Goal: Transaction & Acquisition: Purchase product/service

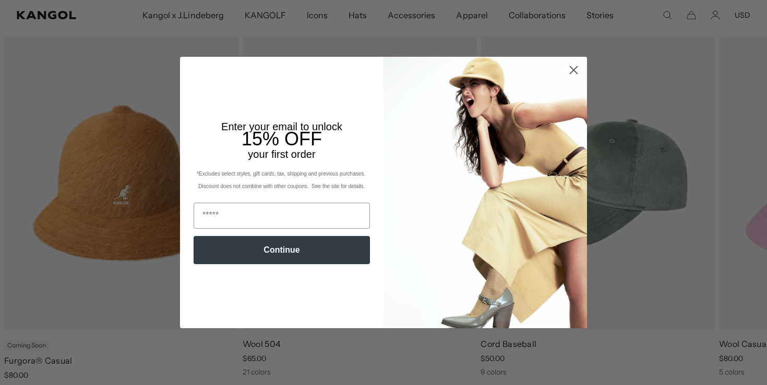
scroll to position [0, 215]
click at [576, 74] on circle "Close dialog" at bounding box center [573, 70] width 17 height 17
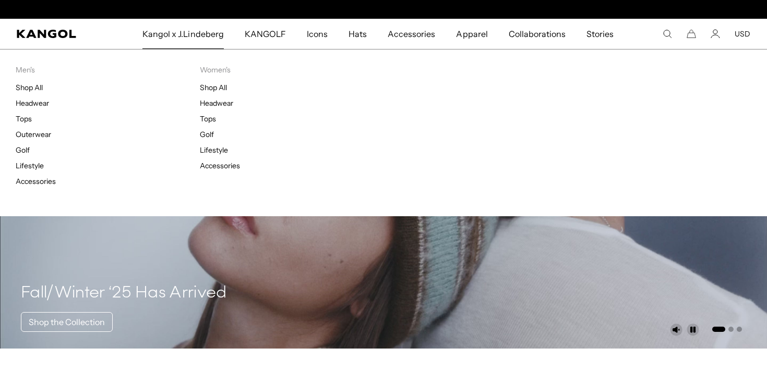
scroll to position [0, 0]
click at [36, 88] on link "Shop All" at bounding box center [29, 87] width 27 height 9
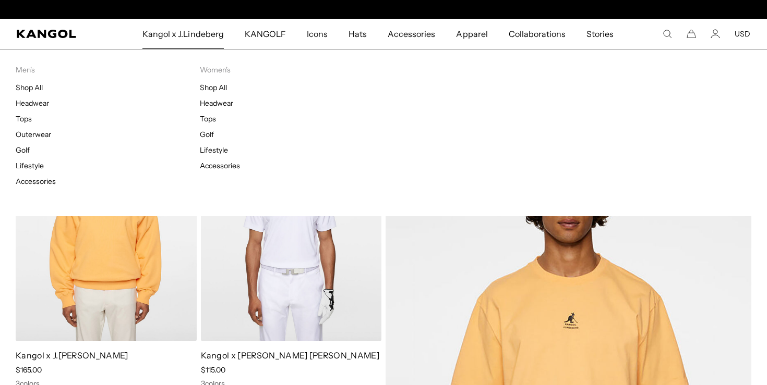
scroll to position [0, 215]
click at [41, 105] on link "Headwear" at bounding box center [32, 103] width 33 height 9
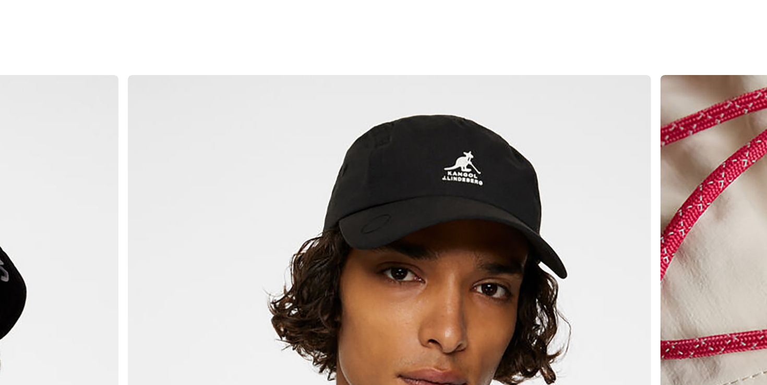
scroll to position [0, 215]
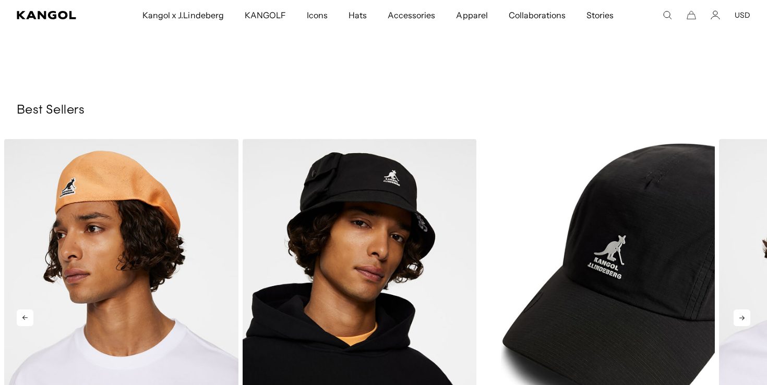
click at [623, 214] on img "3 of 5" at bounding box center [597, 286] width 234 height 294
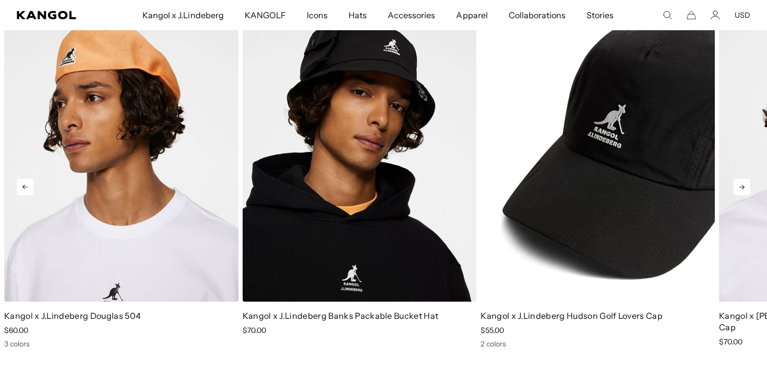
scroll to position [0, 0]
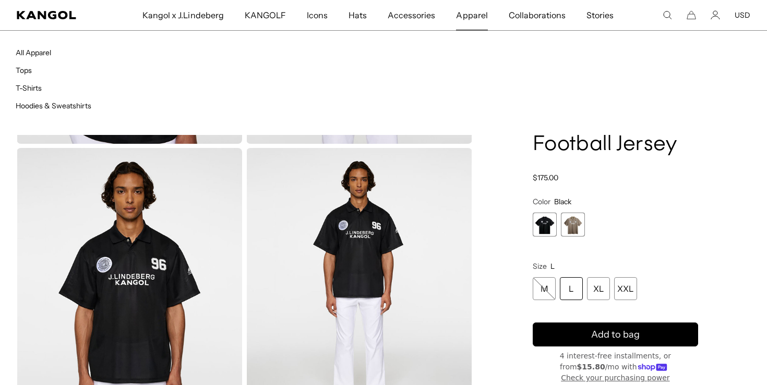
scroll to position [223, 0]
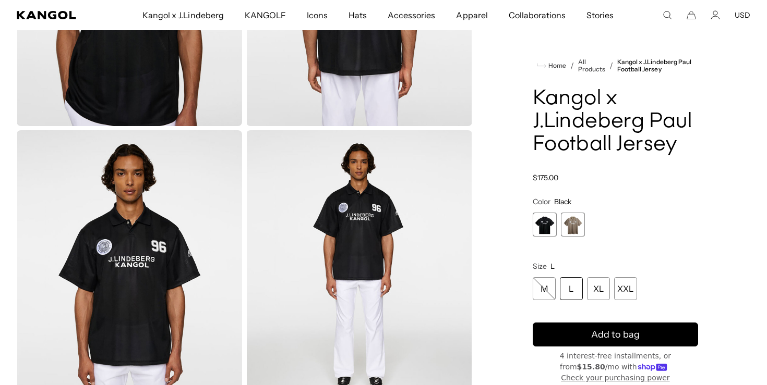
click at [545, 223] on span "1 of 2" at bounding box center [545, 225] width 24 height 24
click at [569, 221] on span "2 of 2" at bounding box center [573, 225] width 24 height 24
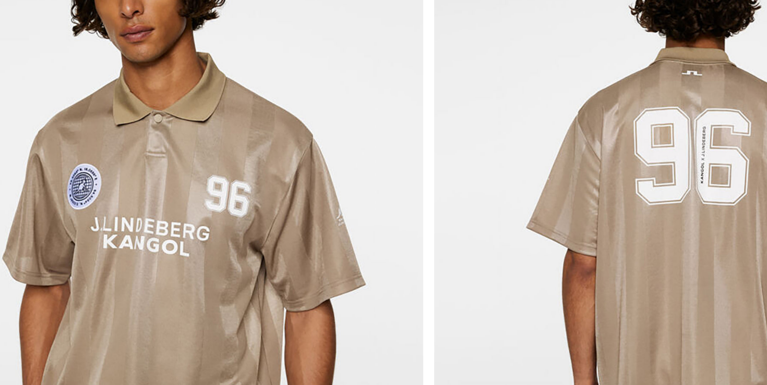
scroll to position [0, 215]
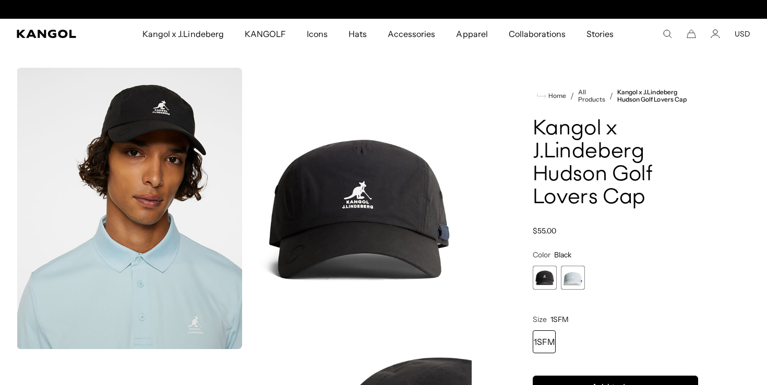
scroll to position [0, 215]
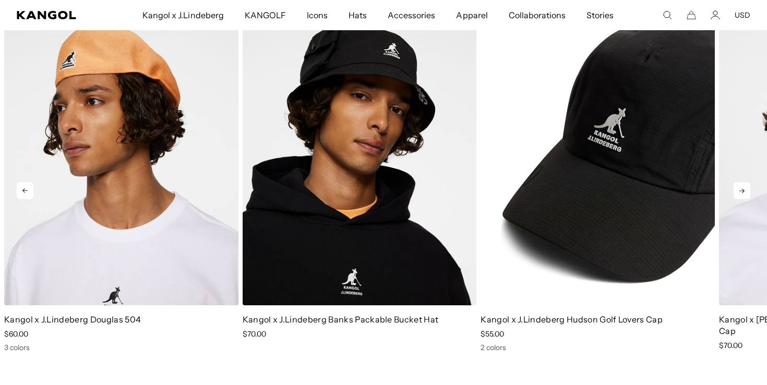
scroll to position [0, 215]
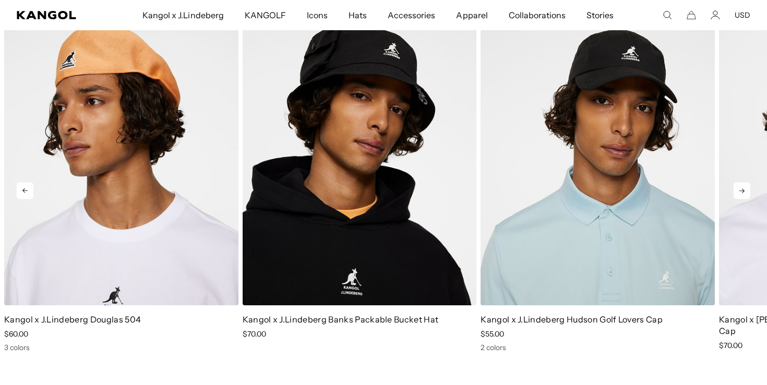
click at [742, 183] on icon at bounding box center [741, 191] width 17 height 17
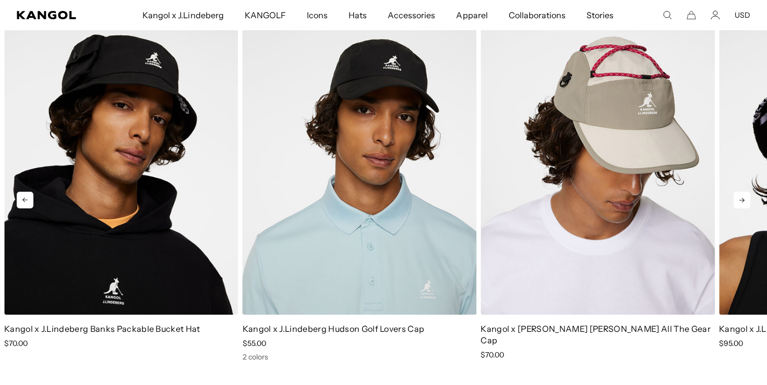
scroll to position [1662, 0]
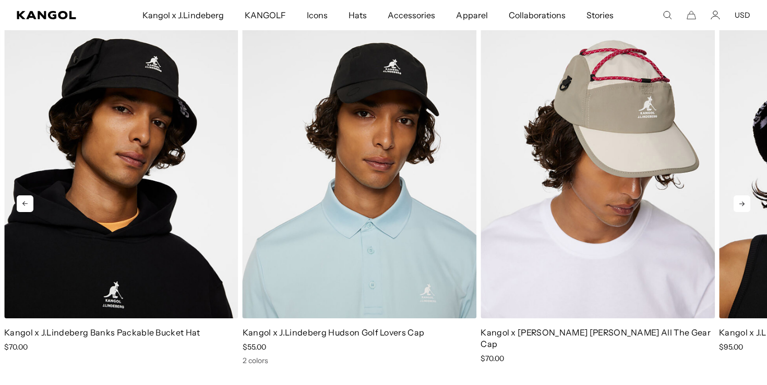
click at [742, 196] on icon at bounding box center [741, 204] width 17 height 17
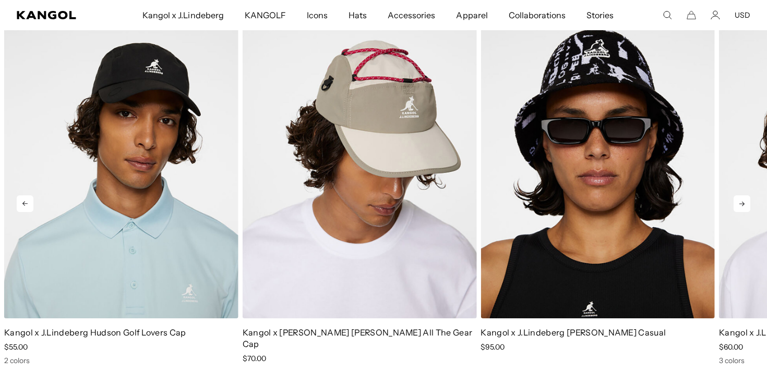
click at [742, 196] on icon at bounding box center [741, 204] width 17 height 17
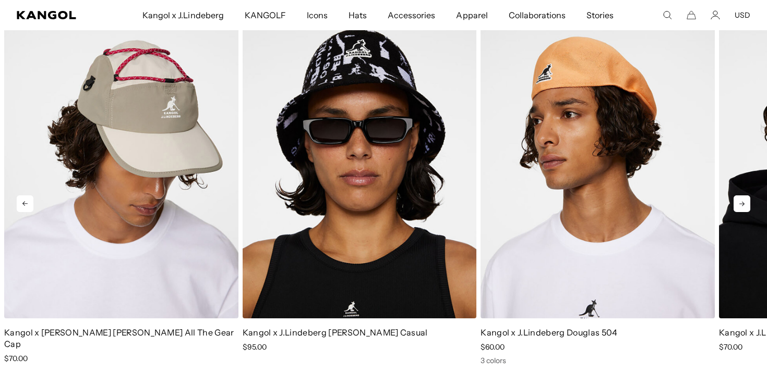
scroll to position [0, 0]
click at [742, 196] on icon at bounding box center [741, 204] width 17 height 17
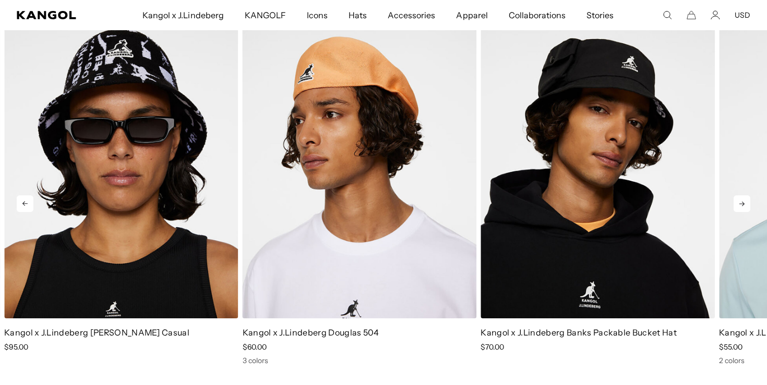
click at [742, 196] on icon at bounding box center [741, 204] width 17 height 17
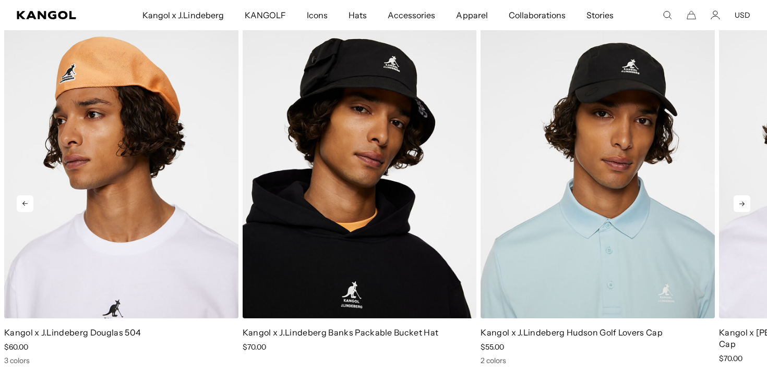
click at [742, 196] on icon at bounding box center [741, 204] width 17 height 17
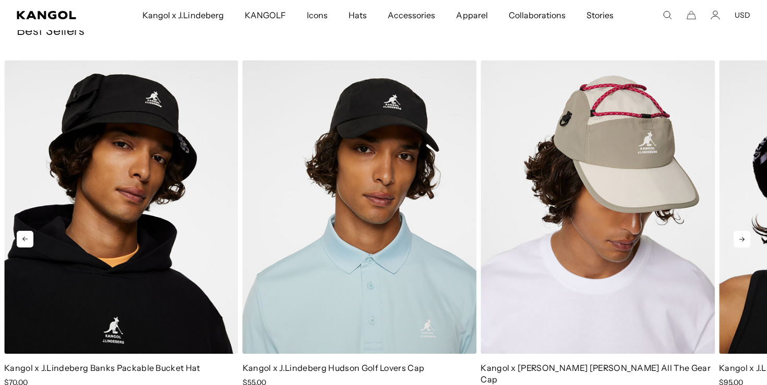
scroll to position [0, 215]
click at [737, 231] on icon at bounding box center [741, 239] width 17 height 17
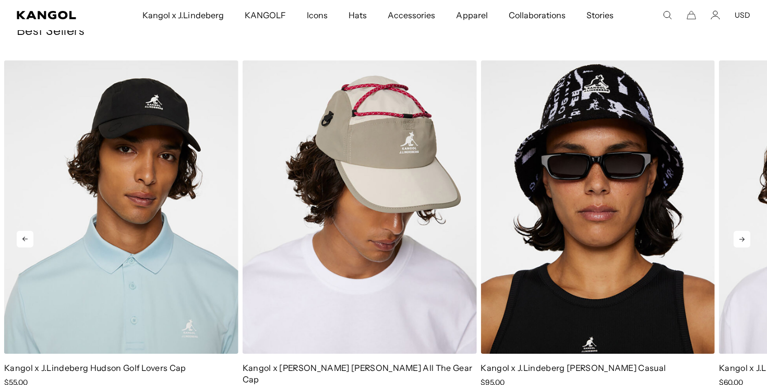
click at [737, 231] on icon at bounding box center [741, 239] width 17 height 17
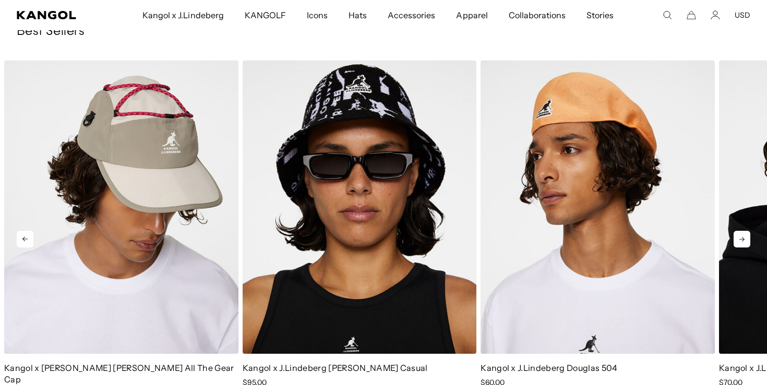
click at [737, 231] on icon at bounding box center [741, 239] width 17 height 17
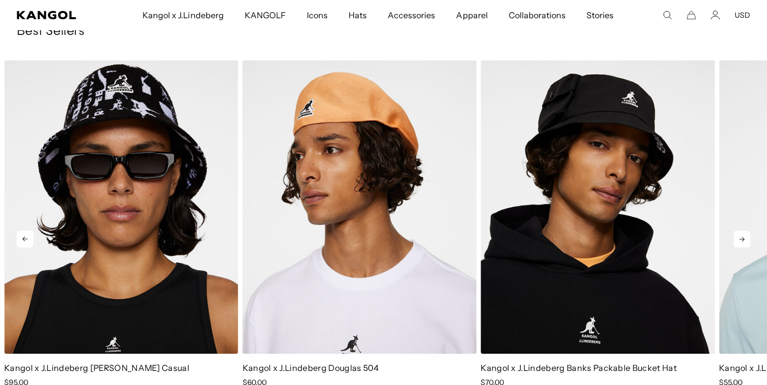
scroll to position [0, 0]
click at [737, 231] on icon at bounding box center [741, 239] width 17 height 17
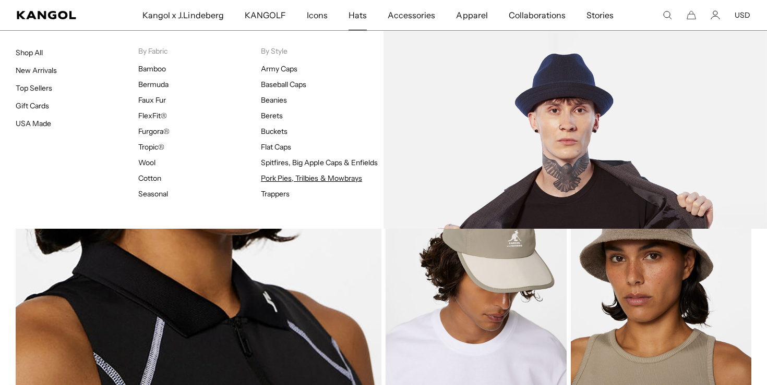
scroll to position [0, 215]
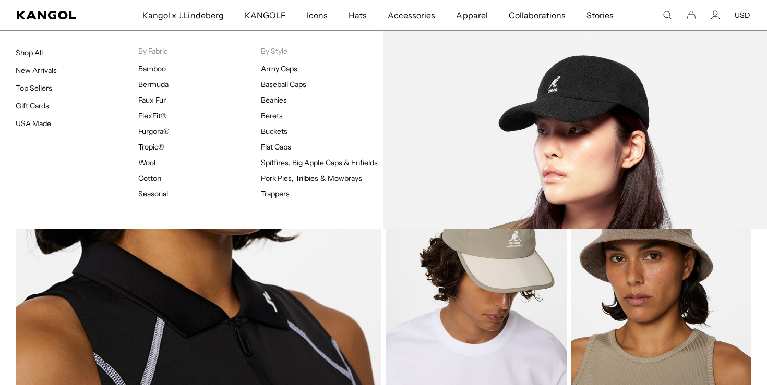
click at [265, 86] on link "Baseball Caps" at bounding box center [283, 84] width 45 height 9
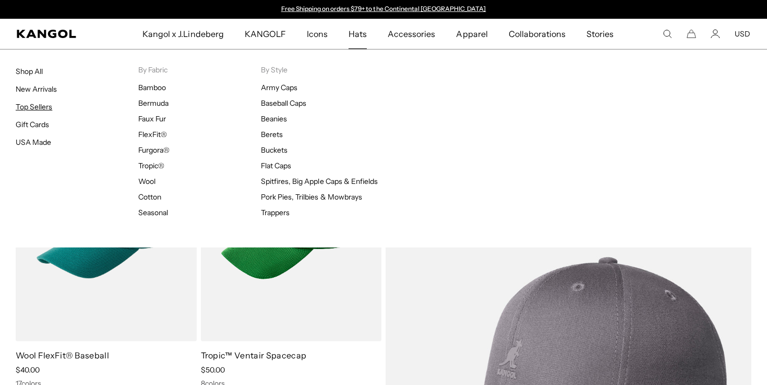
click at [47, 103] on link "Top Sellers" at bounding box center [34, 106] width 37 height 9
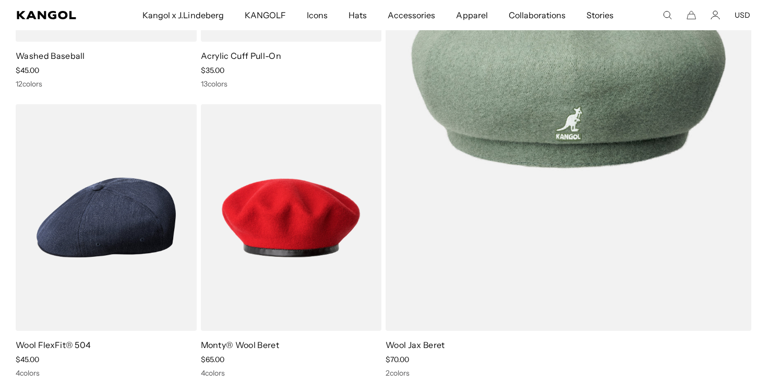
scroll to position [0, 215]
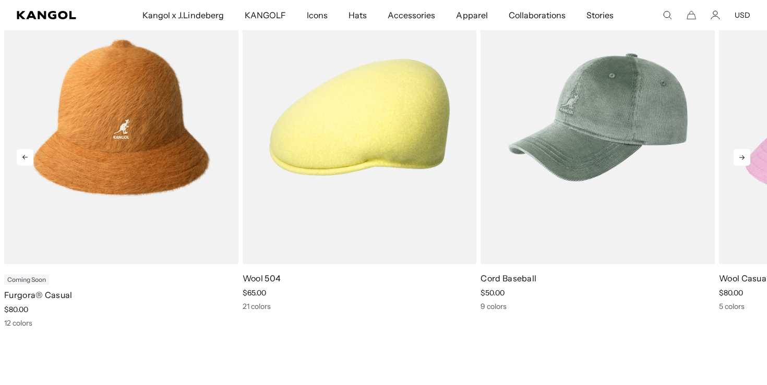
click at [735, 156] on icon at bounding box center [741, 157] width 17 height 17
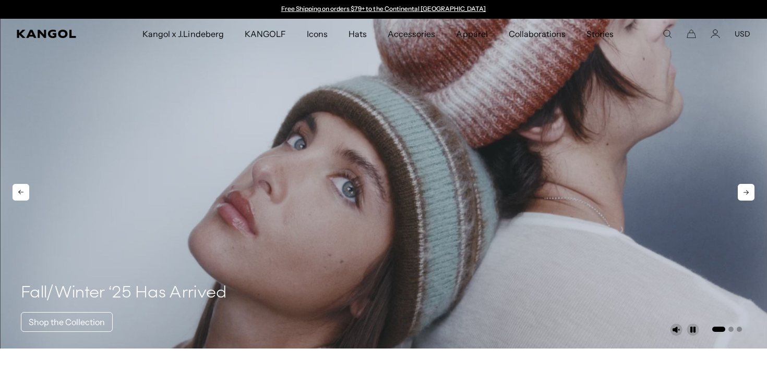
click at [748, 190] on icon at bounding box center [745, 192] width 17 height 17
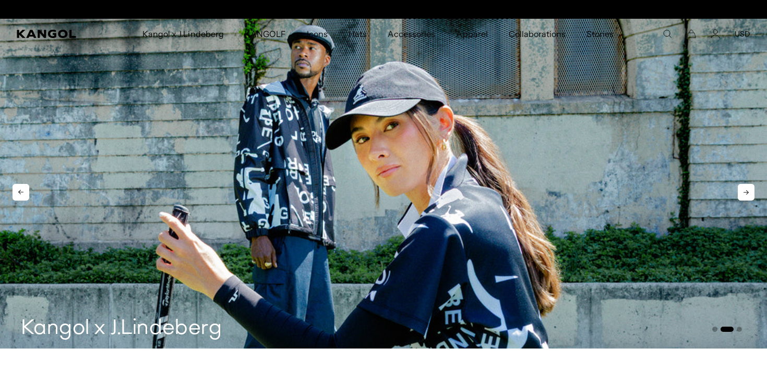
click at [745, 189] on icon at bounding box center [745, 192] width 17 height 17
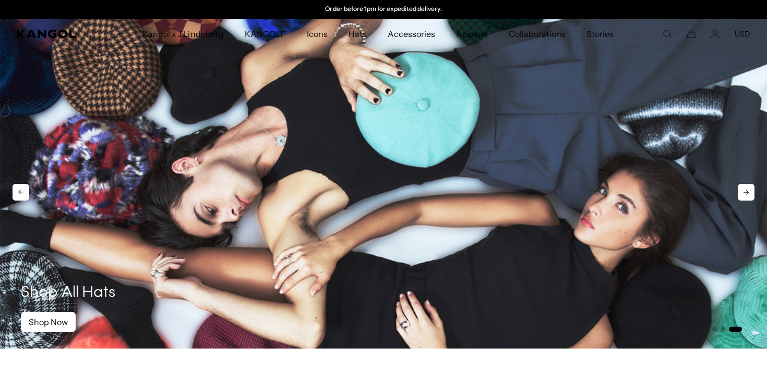
click at [745, 189] on icon at bounding box center [745, 192] width 17 height 17
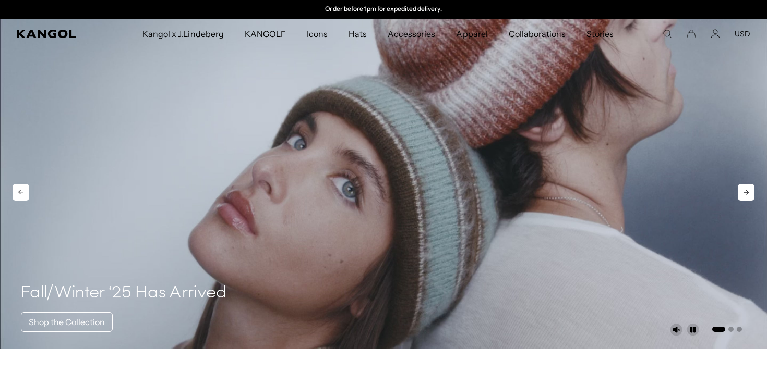
click at [745, 189] on icon at bounding box center [745, 192] width 17 height 17
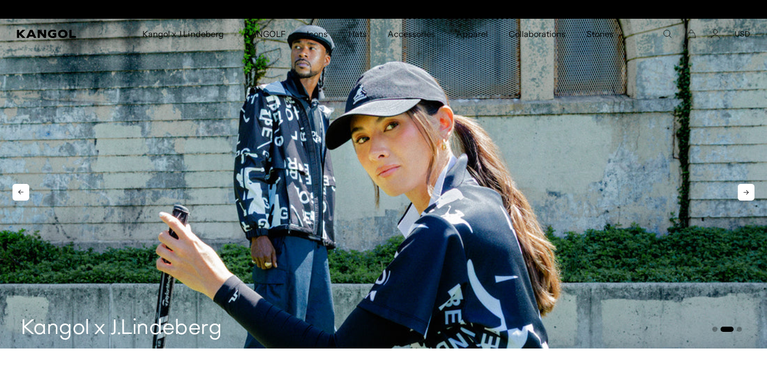
scroll to position [0, 0]
click at [747, 195] on icon at bounding box center [745, 192] width 17 height 17
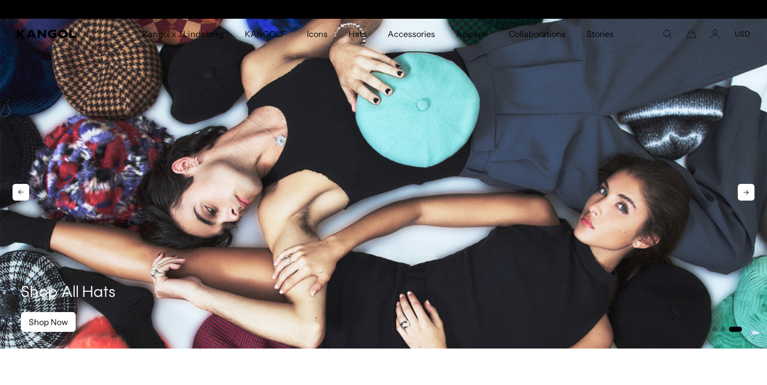
scroll to position [0, 215]
click at [741, 193] on icon at bounding box center [745, 192] width 17 height 17
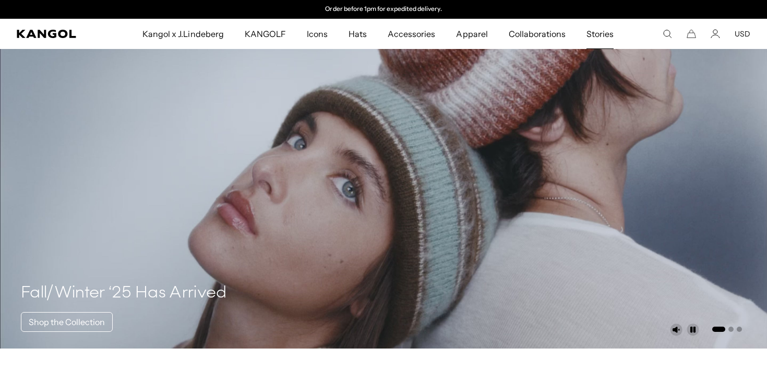
click at [603, 40] on span "Stories" at bounding box center [599, 34] width 27 height 30
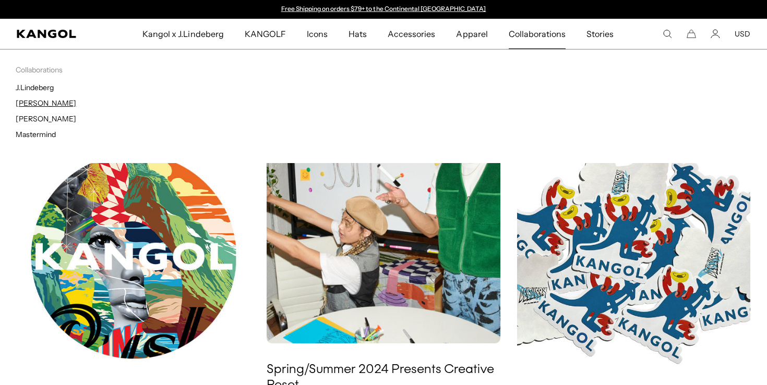
click at [46, 99] on link "[PERSON_NAME]" at bounding box center [46, 103] width 61 height 9
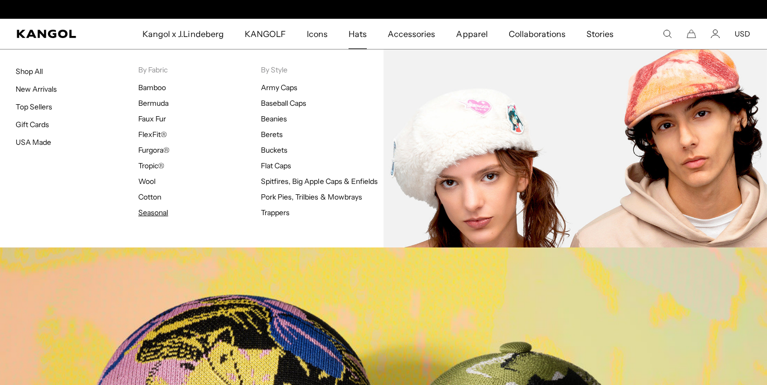
scroll to position [0, 215]
click at [153, 215] on link "Seasonal" at bounding box center [153, 212] width 30 height 9
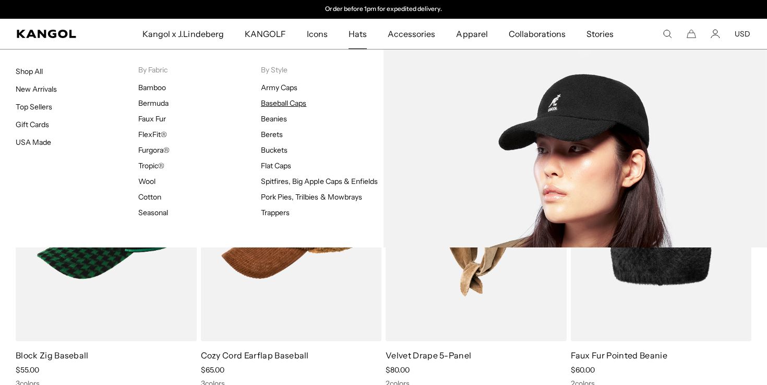
click at [280, 103] on link "Baseball Caps" at bounding box center [283, 103] width 45 height 9
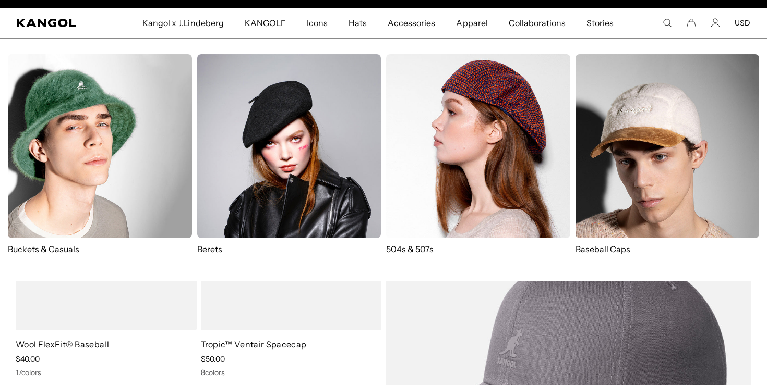
scroll to position [0, 215]
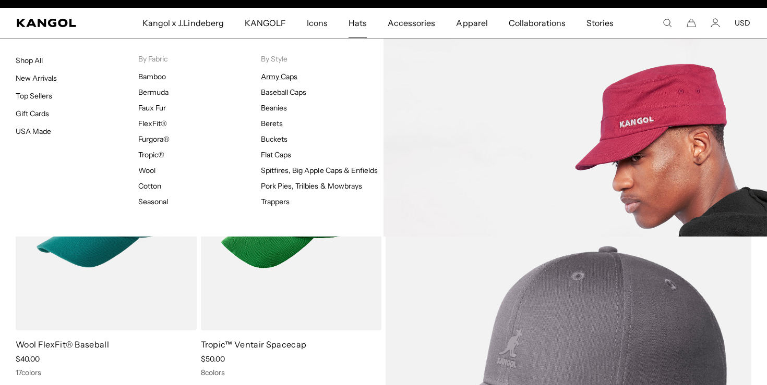
click at [289, 77] on link "Army Caps" at bounding box center [279, 76] width 37 height 9
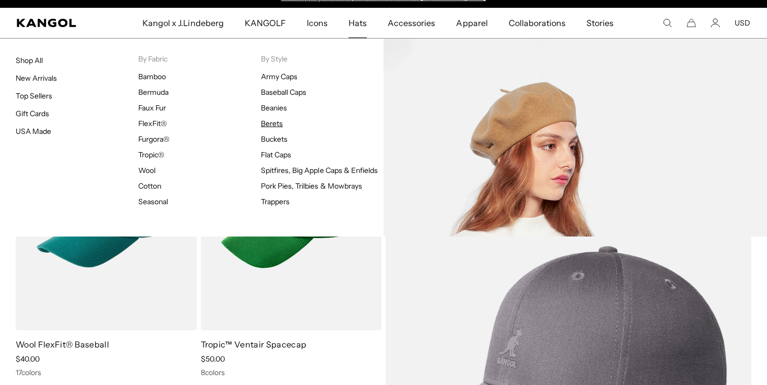
click at [276, 126] on link "Berets" at bounding box center [272, 123] width 22 height 9
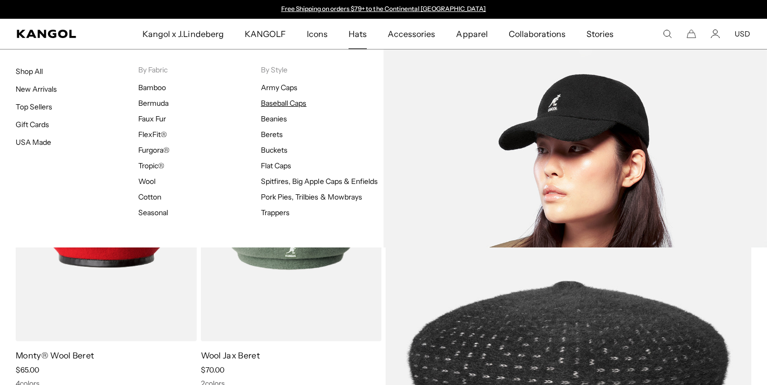
click at [282, 103] on link "Baseball Caps" at bounding box center [283, 103] width 45 height 9
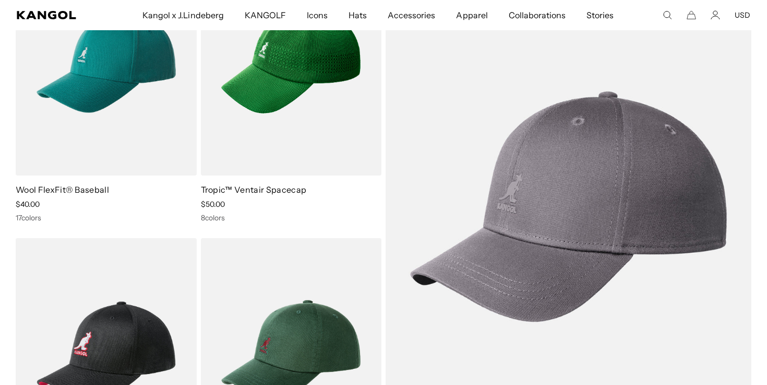
scroll to position [78, 0]
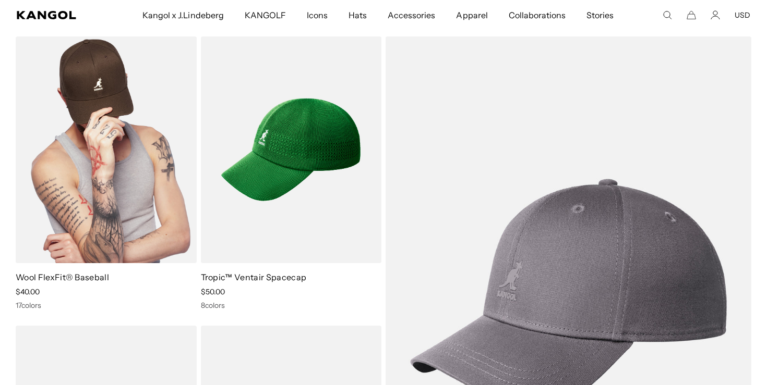
click at [69, 143] on img at bounding box center [106, 150] width 181 height 227
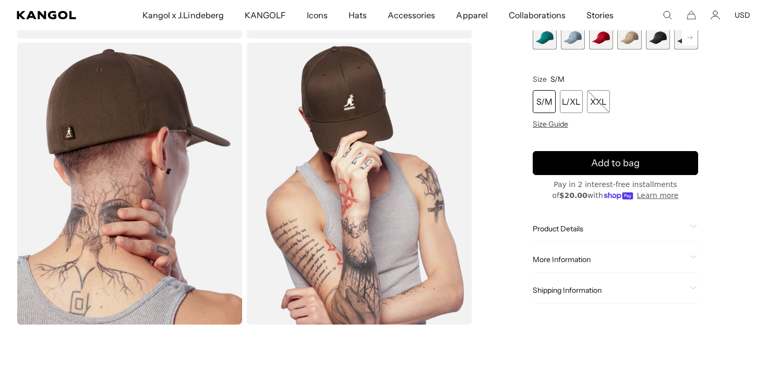
scroll to position [0, 215]
click at [550, 99] on div "S/M" at bounding box center [544, 101] width 23 height 23
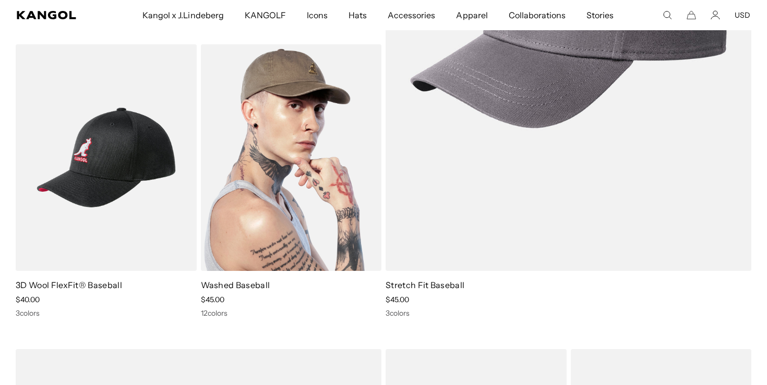
scroll to position [0, 215]
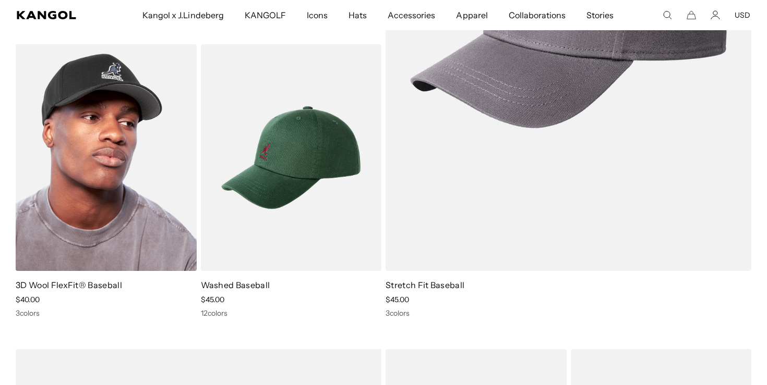
click at [131, 137] on img at bounding box center [106, 157] width 181 height 227
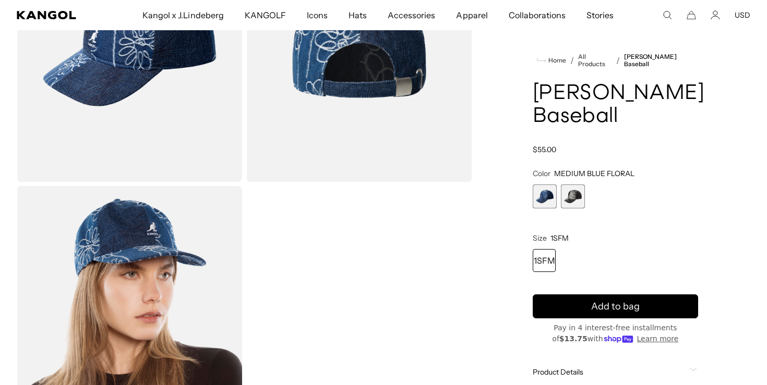
scroll to position [0, 215]
click at [551, 191] on span "1 of 2" at bounding box center [545, 197] width 24 height 24
click at [573, 195] on span "2 of 2" at bounding box center [573, 197] width 24 height 24
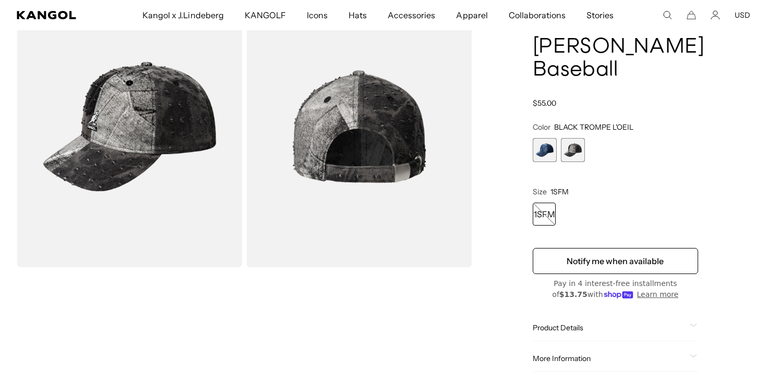
scroll to position [77, 0]
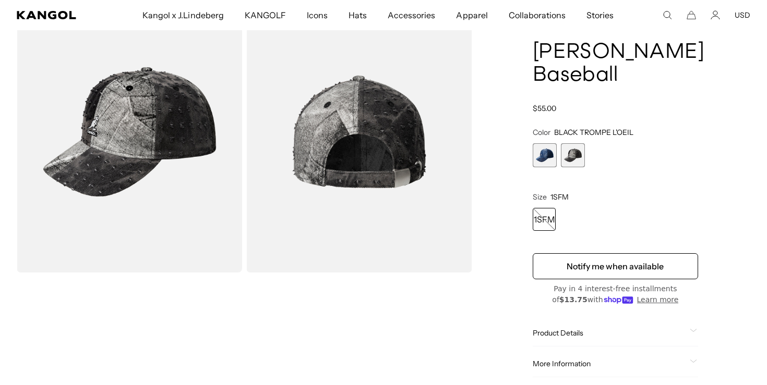
click at [547, 156] on span "1 of 2" at bounding box center [545, 155] width 24 height 24
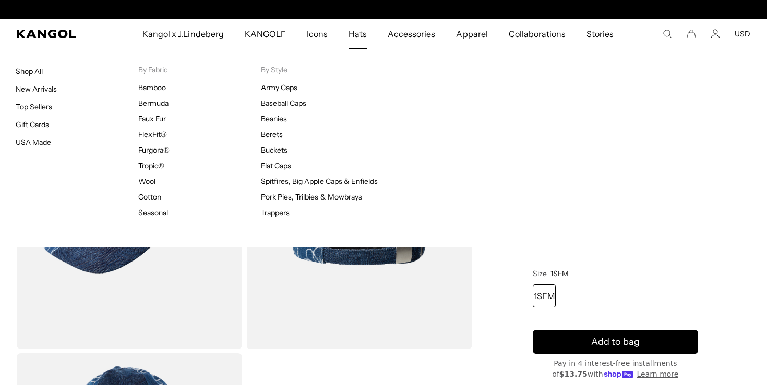
scroll to position [0, 215]
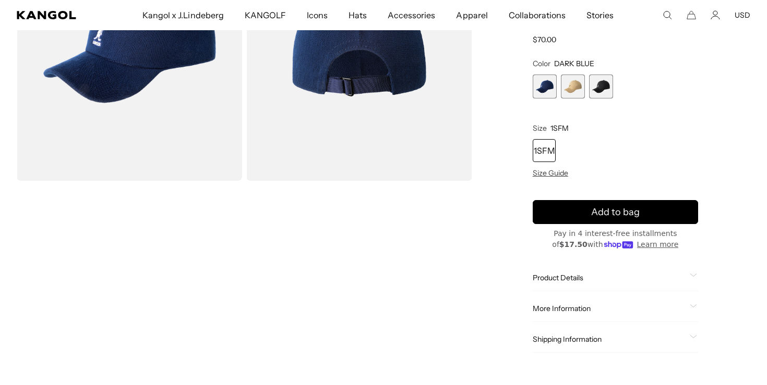
scroll to position [0, 215]
click at [564, 95] on span "2 of 3" at bounding box center [573, 87] width 24 height 24
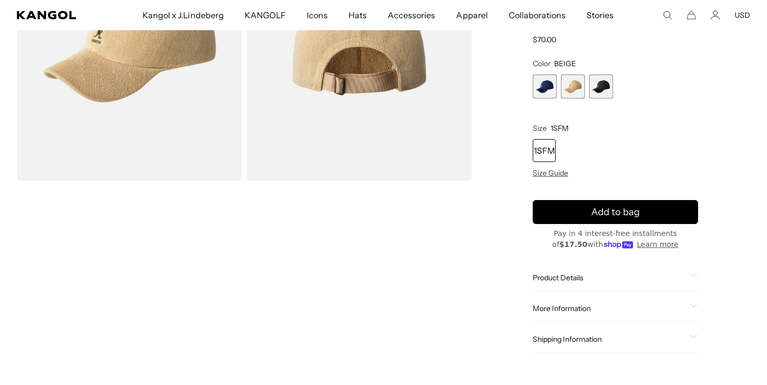
click at [596, 90] on span "3 of 3" at bounding box center [601, 87] width 24 height 24
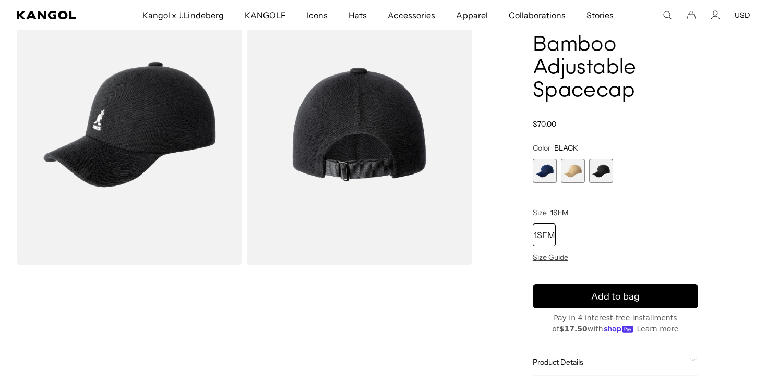
click at [544, 179] on span "1 of 3" at bounding box center [545, 171] width 24 height 24
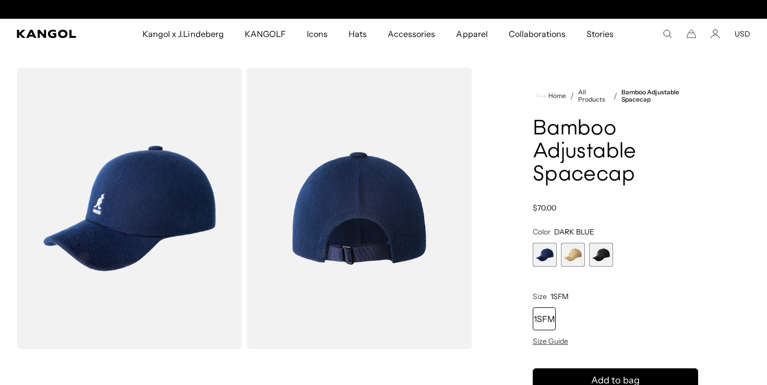
scroll to position [0, 215]
click at [575, 254] on span "2 of 3" at bounding box center [573, 255] width 24 height 24
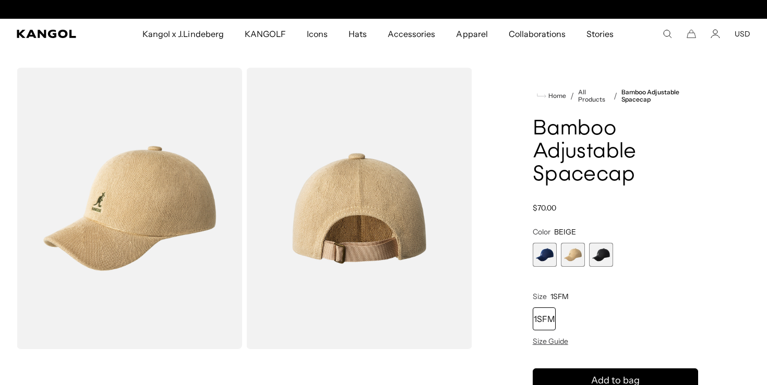
scroll to position [0, 215]
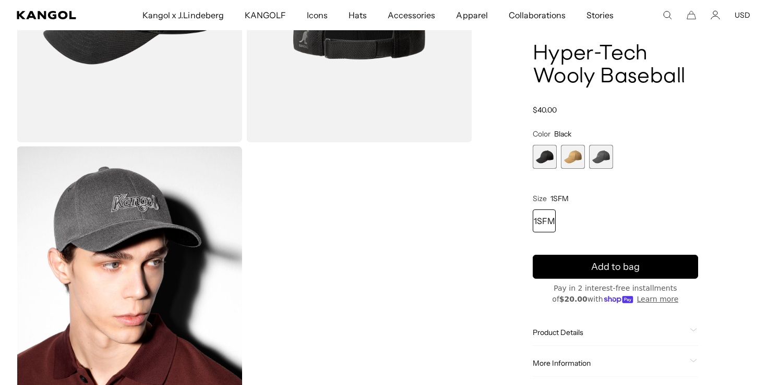
scroll to position [177, 0]
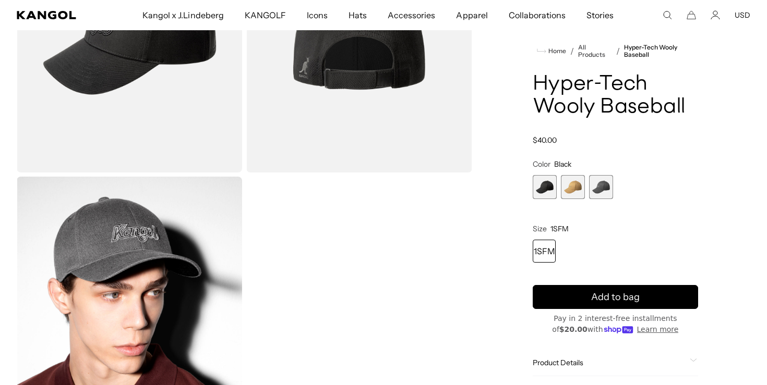
click at [535, 191] on span "1 of 3" at bounding box center [545, 187] width 24 height 24
click at [570, 186] on span "2 of 3" at bounding box center [573, 187] width 24 height 24
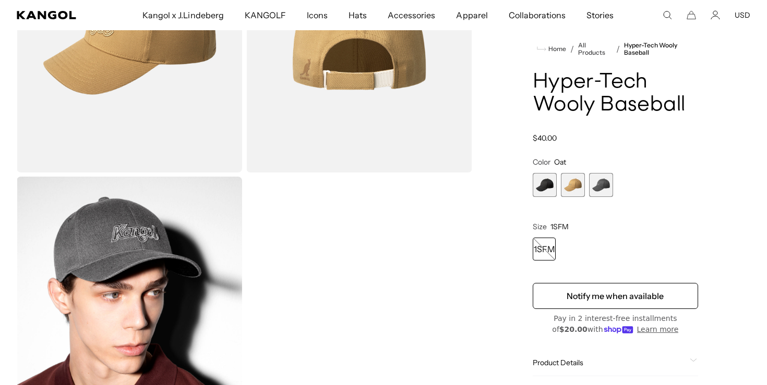
click at [609, 190] on span "3 of 3" at bounding box center [601, 185] width 24 height 24
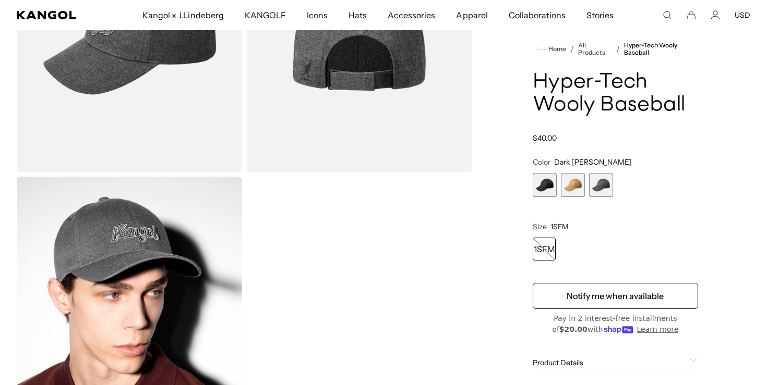
click at [583, 188] on span "2 of 3" at bounding box center [573, 185] width 24 height 24
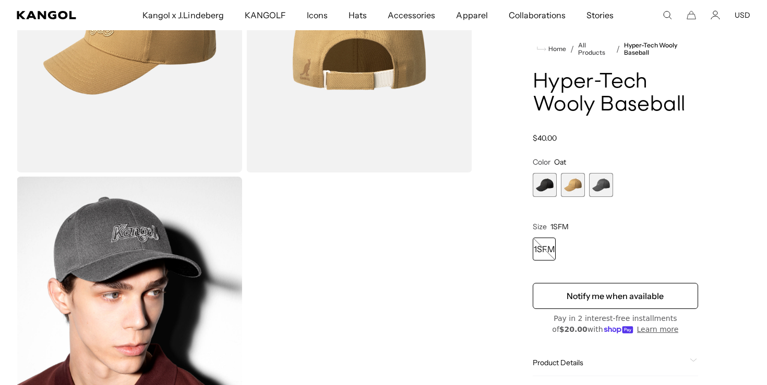
click at [571, 188] on span "2 of 3" at bounding box center [573, 185] width 24 height 24
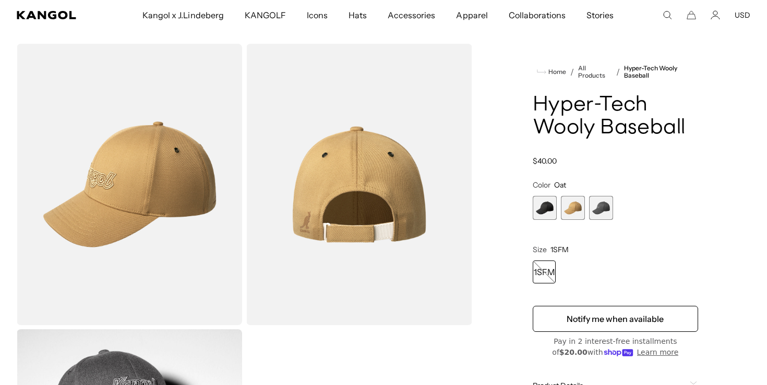
scroll to position [0, 215]
